Goal: Transaction & Acquisition: Purchase product/service

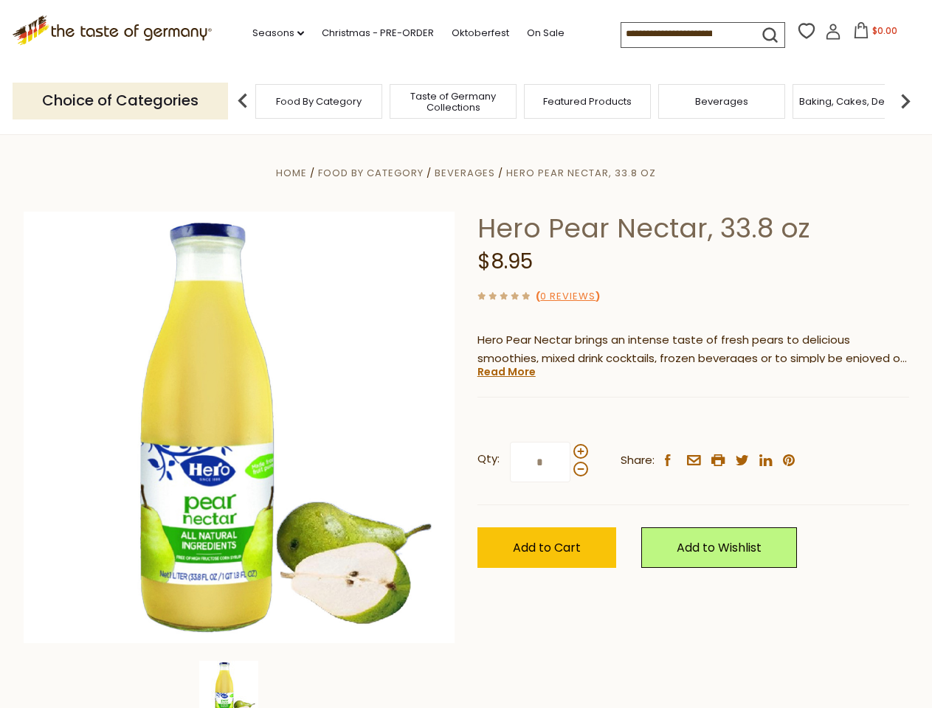
click at [465, 354] on div "Home Food By Category [GEOGRAPHIC_DATA] Hero Pear Nectar, 33.8 oz Hero Pear Nec…" at bounding box center [466, 448] width 907 height 568
click at [272, 33] on link "Seasons dropdown_arrow" at bounding box center [278, 33] width 52 height 16
click at [685, 34] on input at bounding box center [683, 33] width 125 height 21
click at [872, 35] on span "$0.00" at bounding box center [884, 30] width 25 height 13
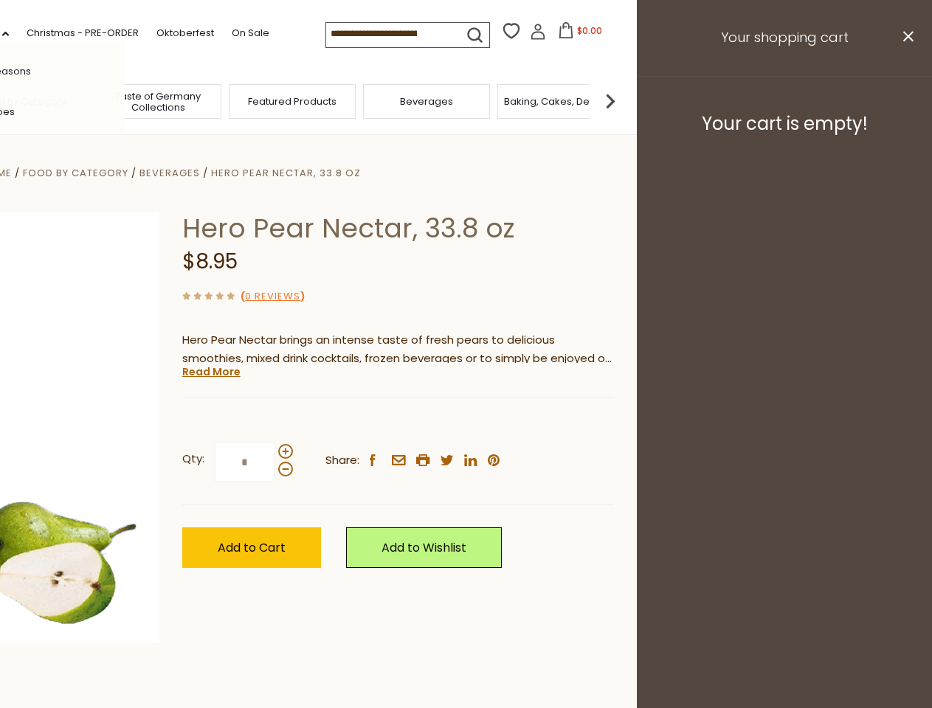
click at [125, 100] on div "All Seasons Recipes Game Day [DATE] [DATE] [DATE][PERSON_NAME] [DATE] Springfes…" at bounding box center [40, 354] width 167 height 626
click at [905, 100] on footer "Your cart is empty!" at bounding box center [784, 123] width 295 height 95
click at [465, 421] on div "Qty: * Share: facebook email printer twitter linkedin pinterest" at bounding box center [398, 463] width 432 height 86
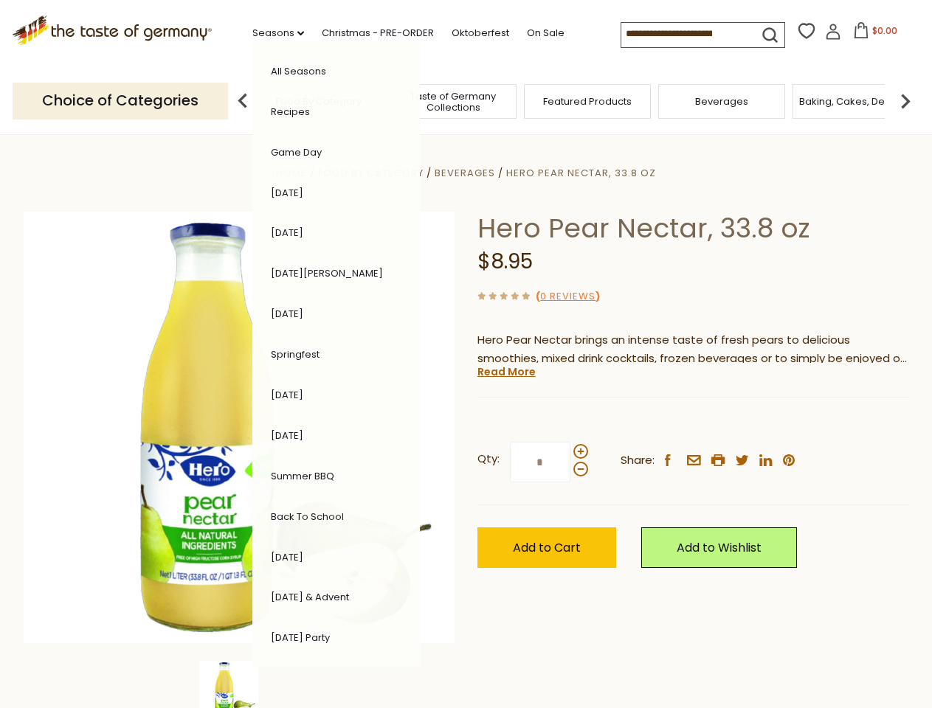
click at [239, 685] on div "Home Food By Category [GEOGRAPHIC_DATA] Hero Pear Nectar, 33.8 oz Hero Pear Nec…" at bounding box center [466, 448] width 907 height 568
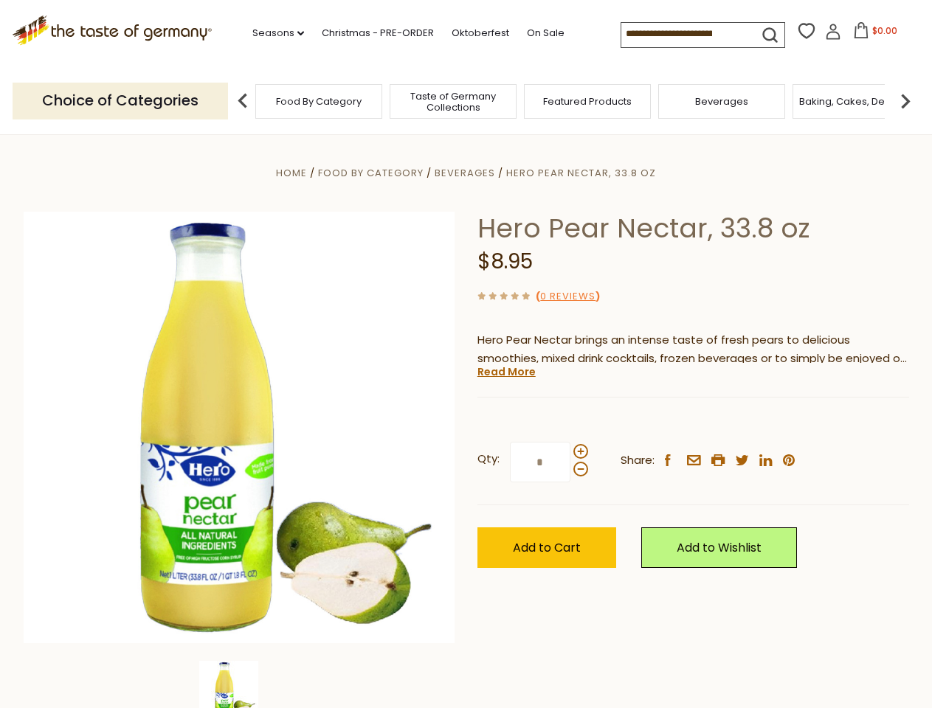
click at [239, 685] on img at bounding box center [228, 690] width 59 height 59
click at [505, 372] on link "Read More" at bounding box center [506, 371] width 58 height 15
